Goal: Information Seeking & Learning: Learn about a topic

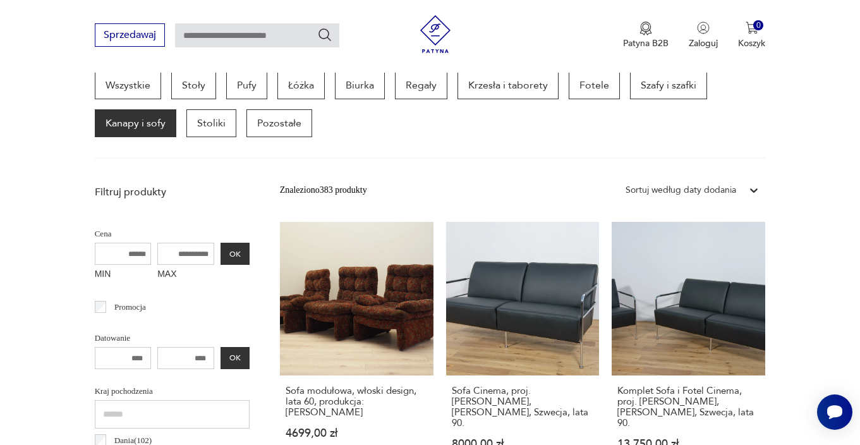
scroll to position [322, 0]
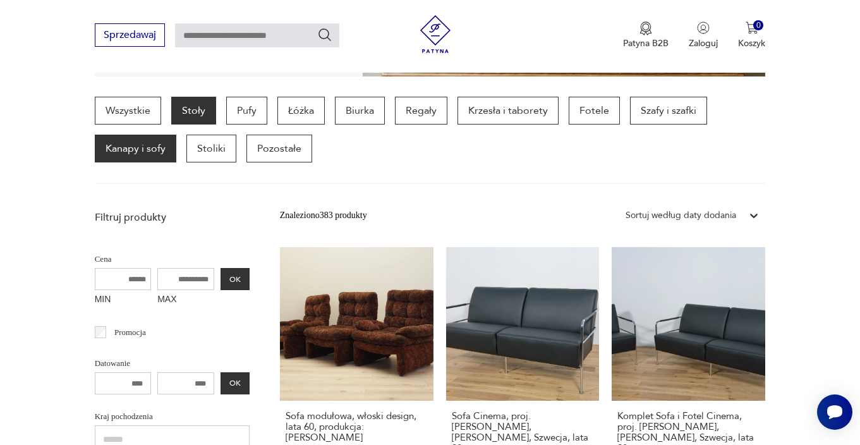
click at [183, 117] on p "Stoły" at bounding box center [193, 111] width 45 height 28
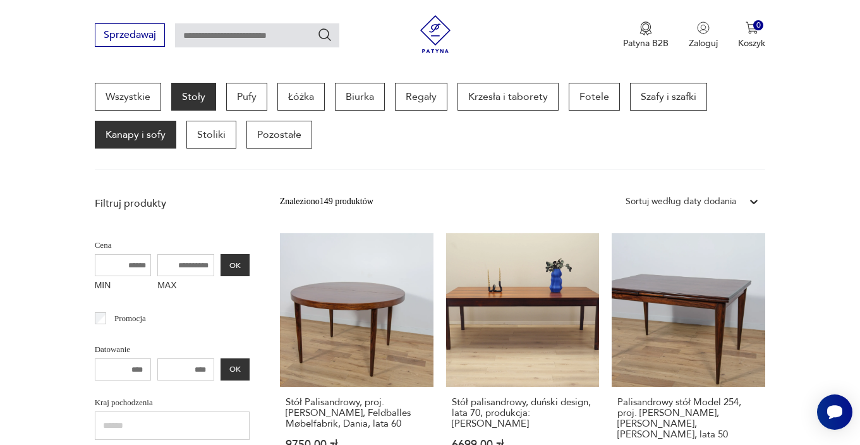
click at [165, 140] on p "Kanapy i sofy" at bounding box center [135, 135] width 81 height 28
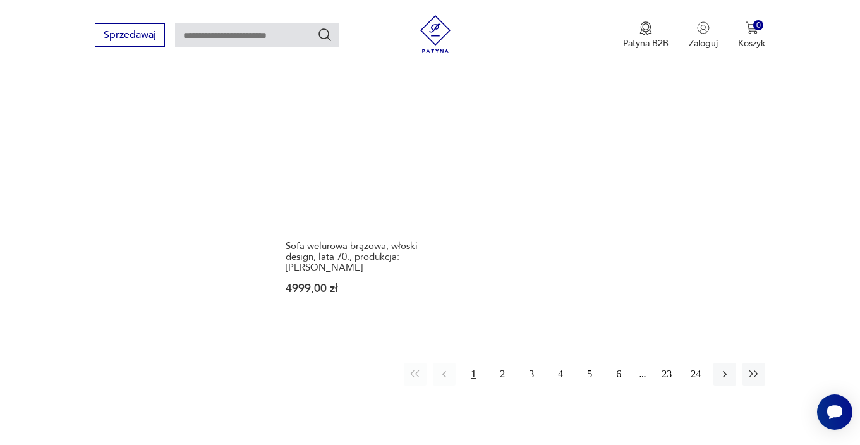
scroll to position [1877, 0]
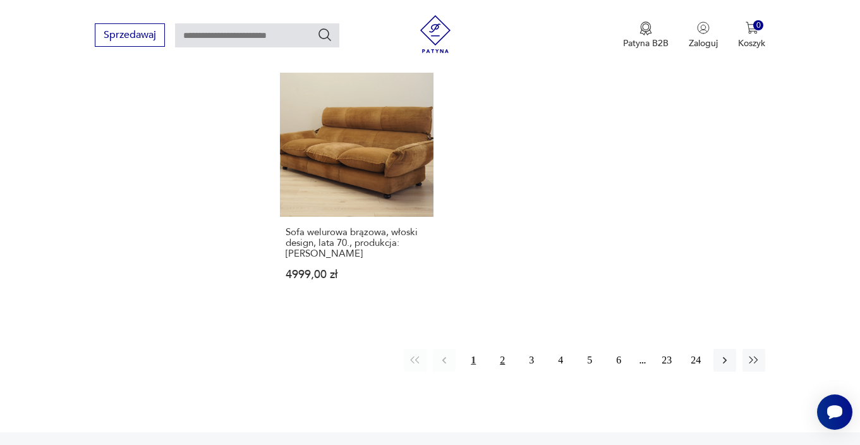
click at [497, 349] on button "2" at bounding box center [502, 360] width 23 height 23
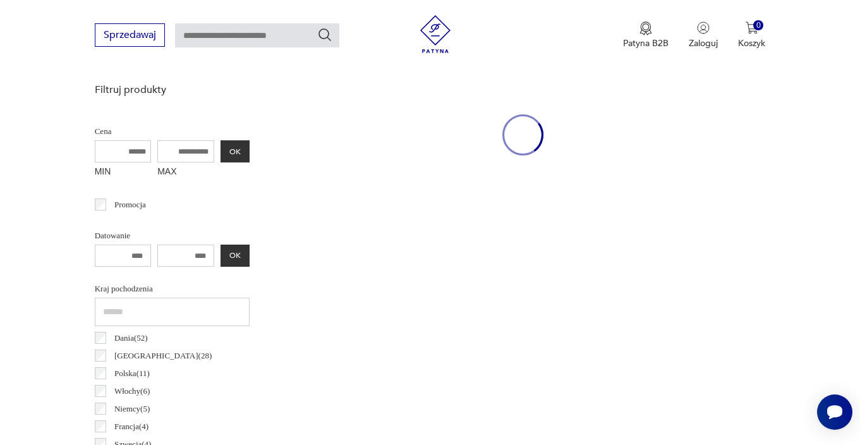
scroll to position [335, 0]
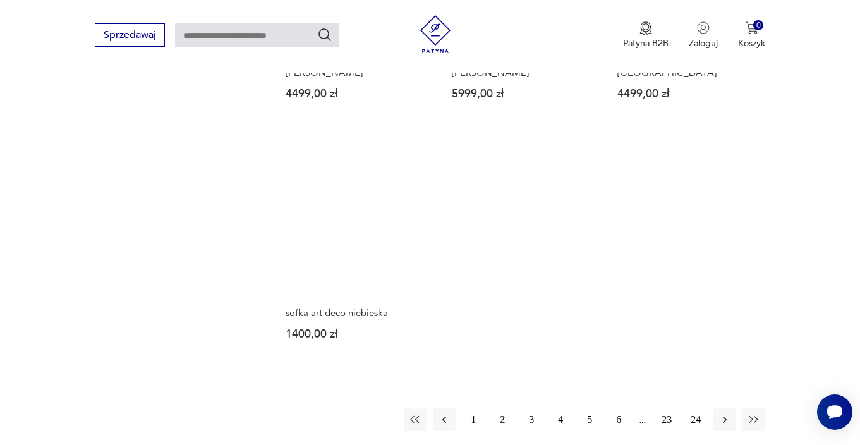
scroll to position [1751, 0]
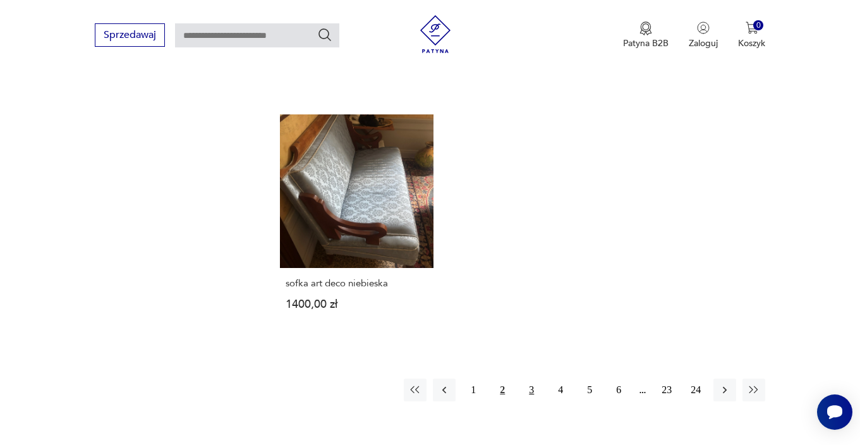
click at [533, 378] on button "3" at bounding box center [531, 389] width 23 height 23
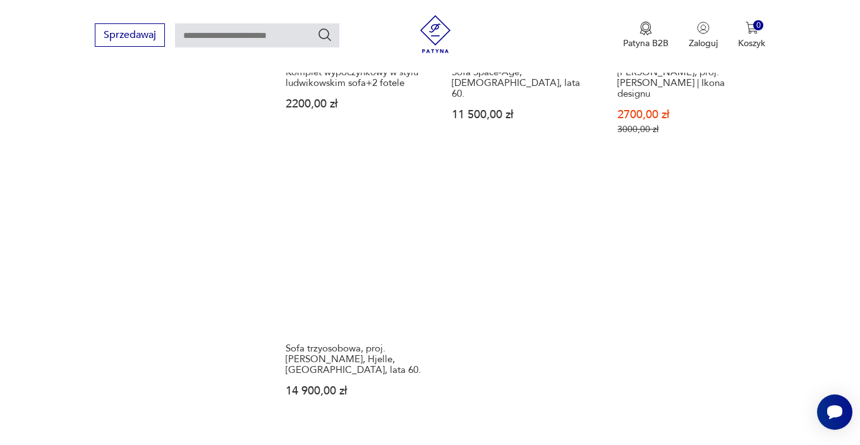
scroll to position [1751, 0]
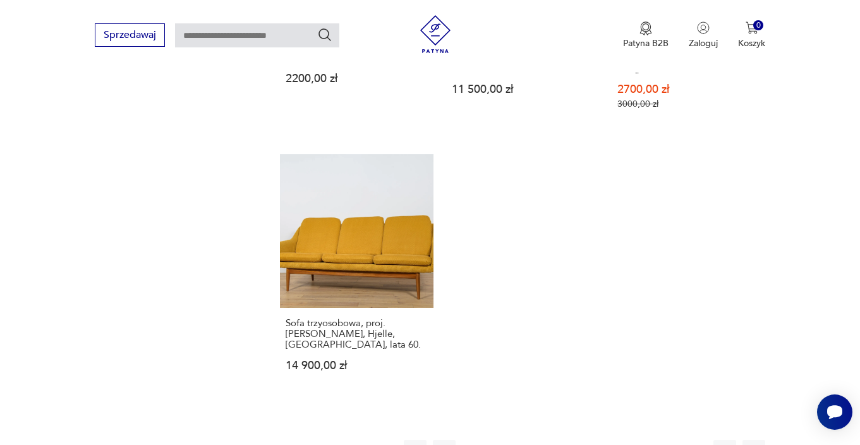
click at [561, 440] on button "4" at bounding box center [560, 451] width 23 height 23
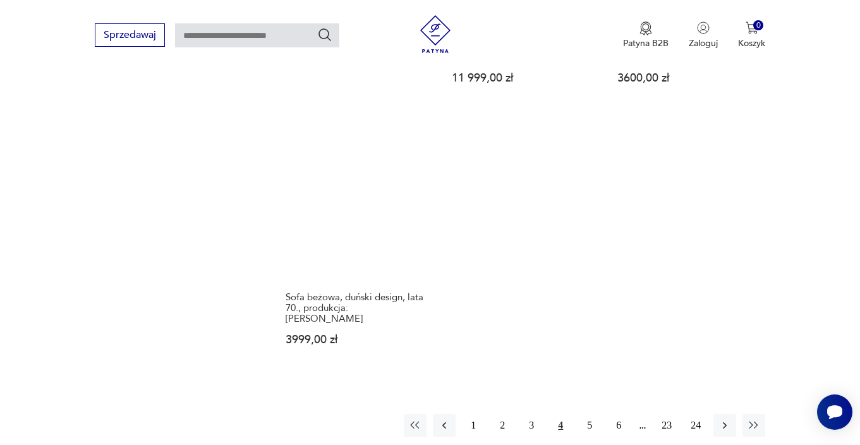
scroll to position [1801, 0]
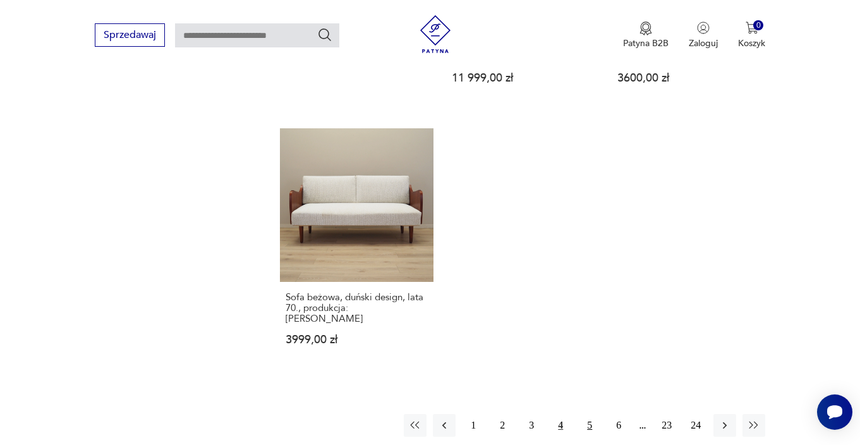
click at [588, 414] on button "5" at bounding box center [589, 425] width 23 height 23
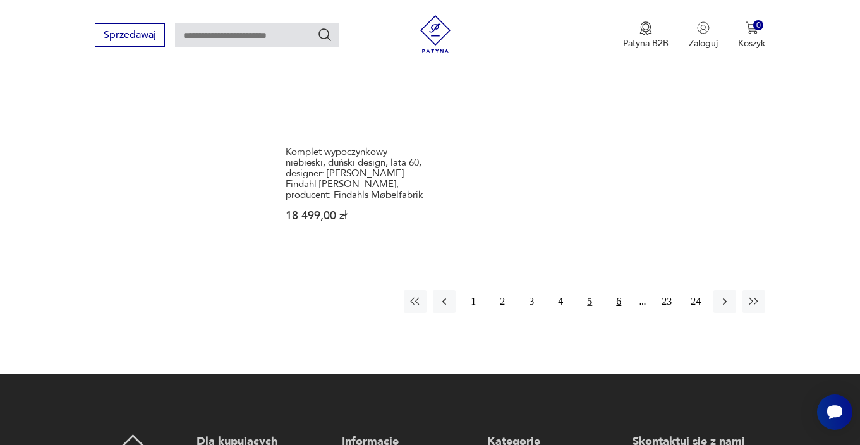
scroll to position [1902, 0]
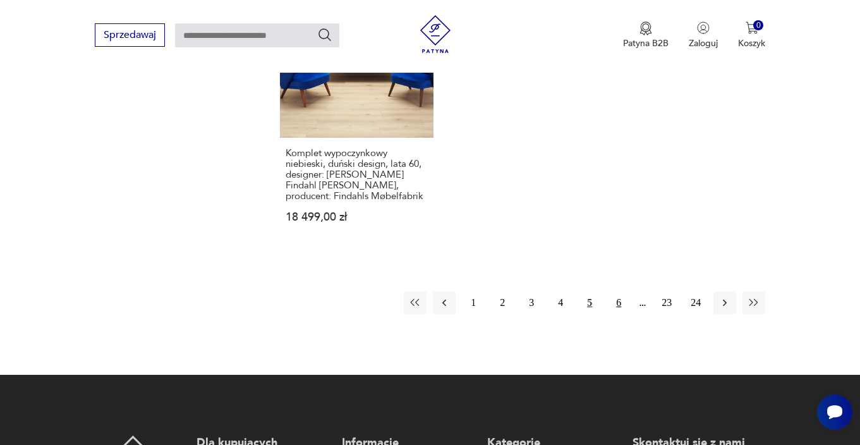
click at [613, 299] on button "6" at bounding box center [618, 302] width 23 height 23
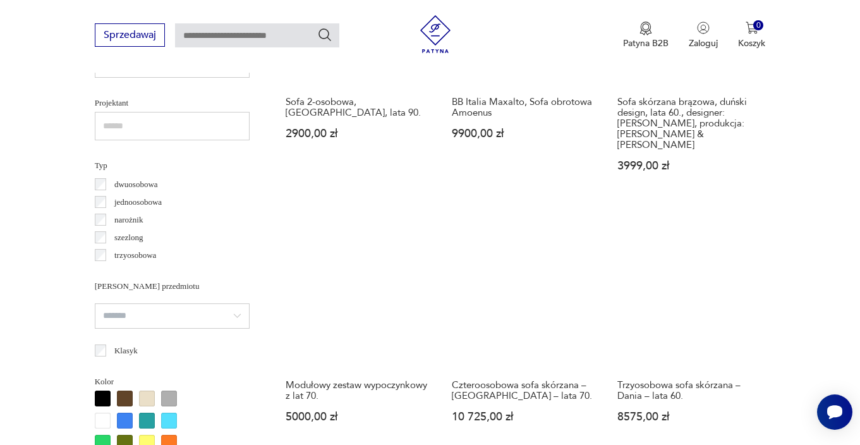
scroll to position [917, 0]
